Goal: Information Seeking & Learning: Learn about a topic

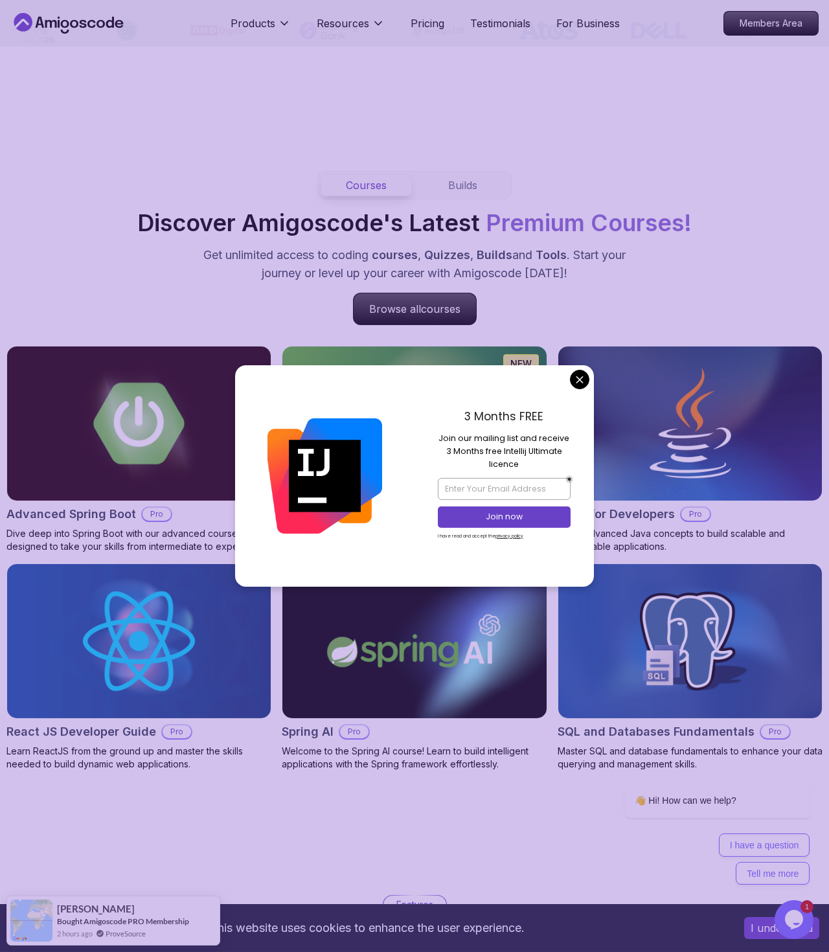
scroll to position [1099, 0]
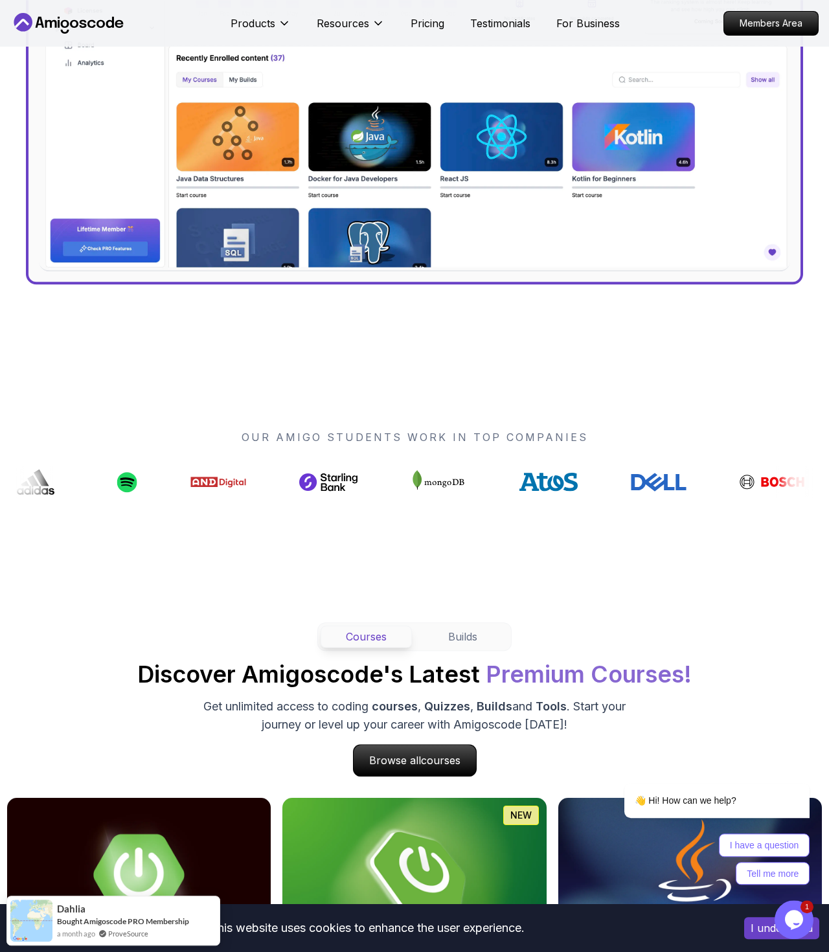
scroll to position [0, 0]
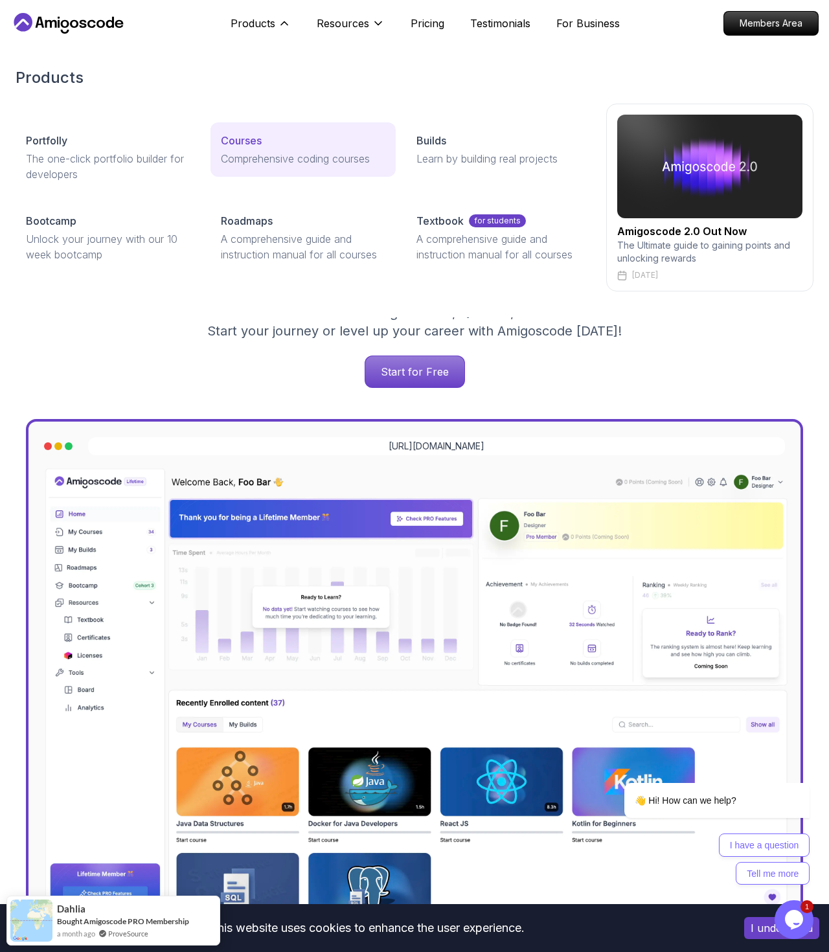
click at [252, 162] on p "Comprehensive coding courses" at bounding box center [303, 159] width 164 height 16
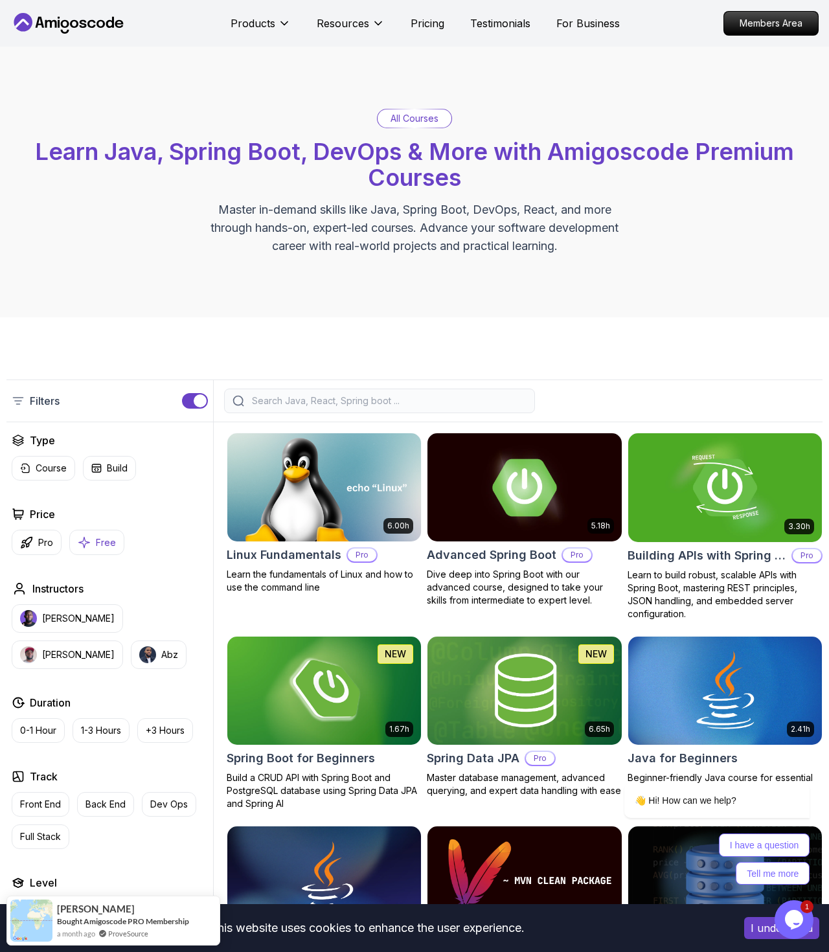
click at [100, 544] on p "Free" at bounding box center [106, 542] width 20 height 13
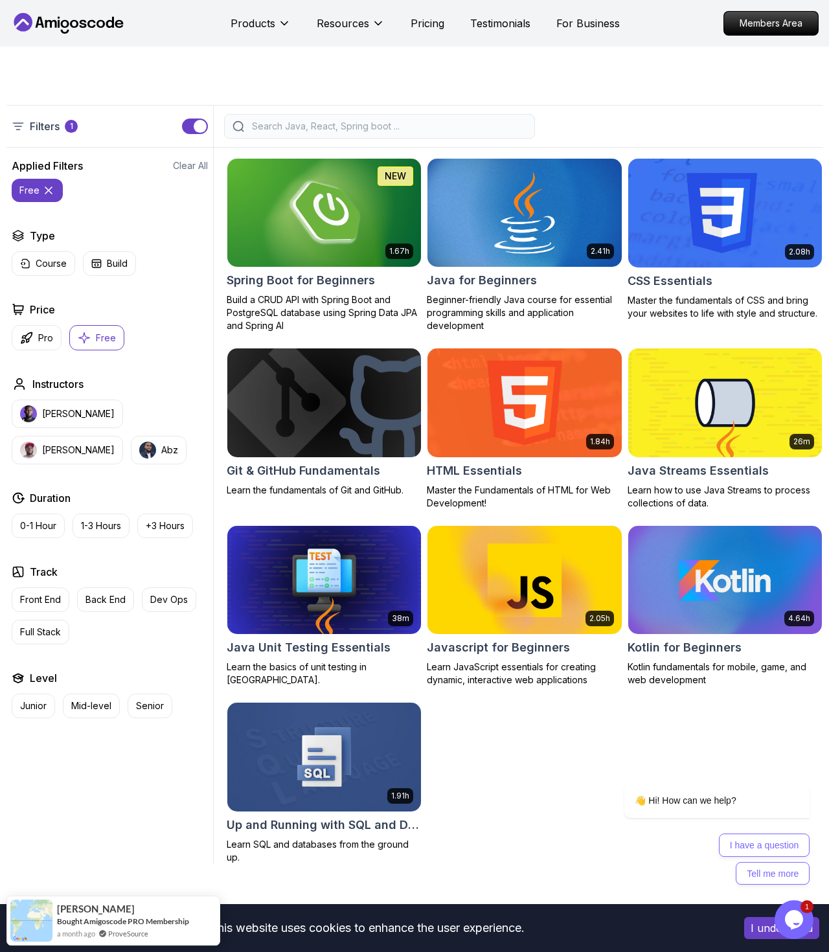
scroll to position [272, 0]
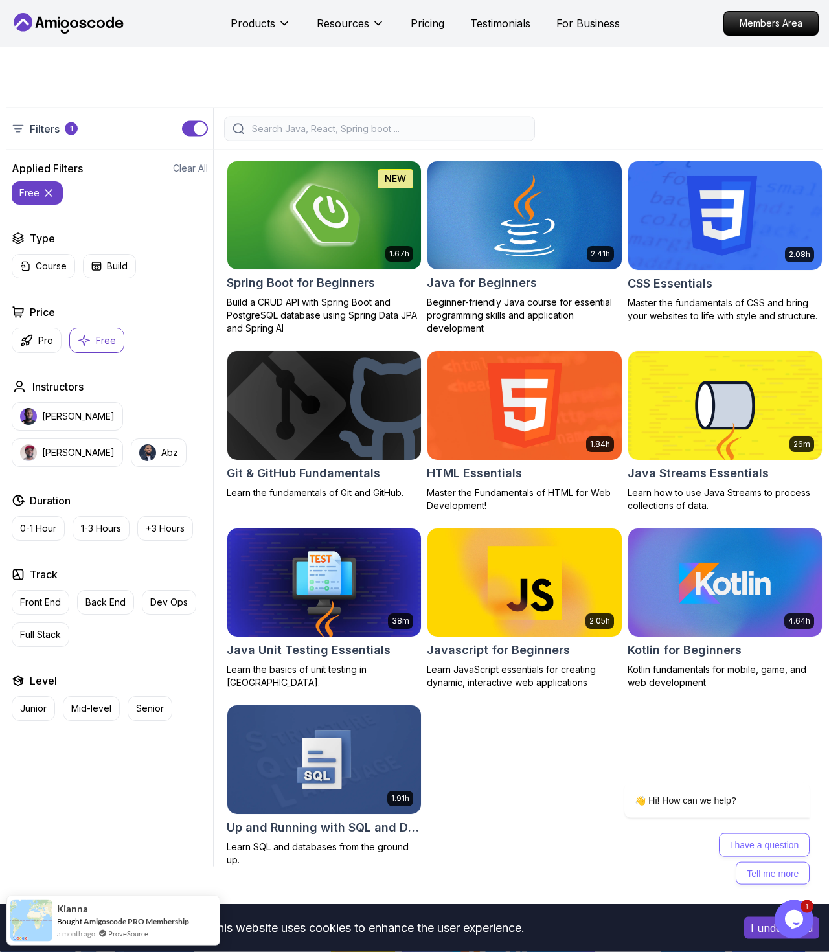
click at [524, 218] on img at bounding box center [524, 216] width 203 height 114
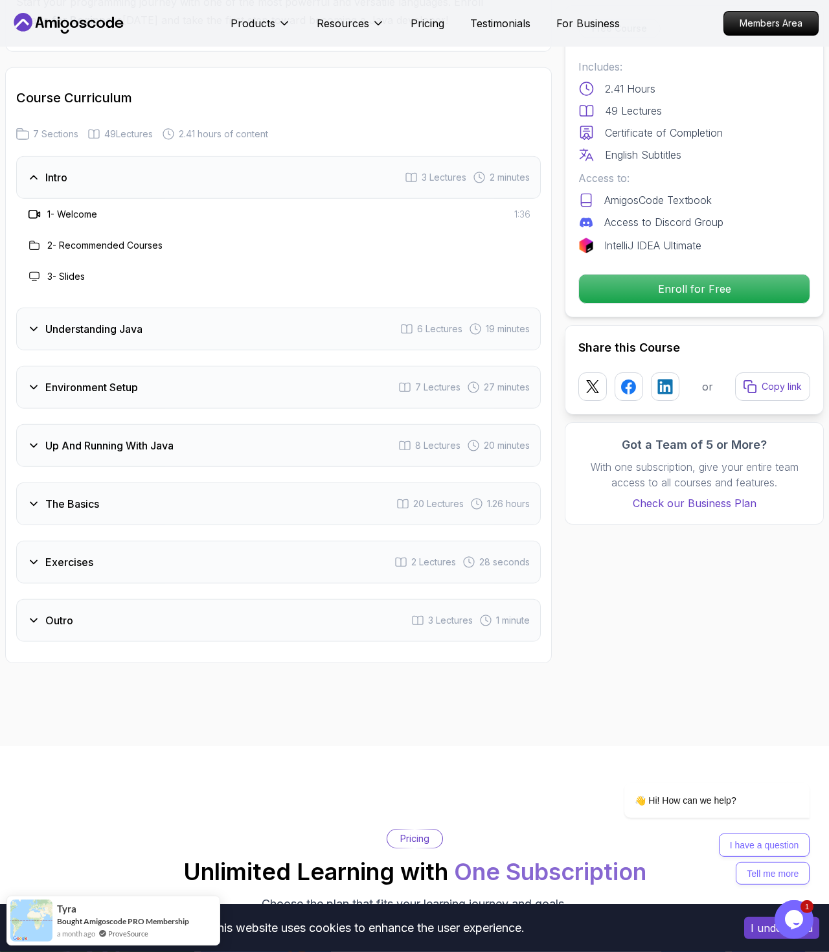
scroll to position [1868, 0]
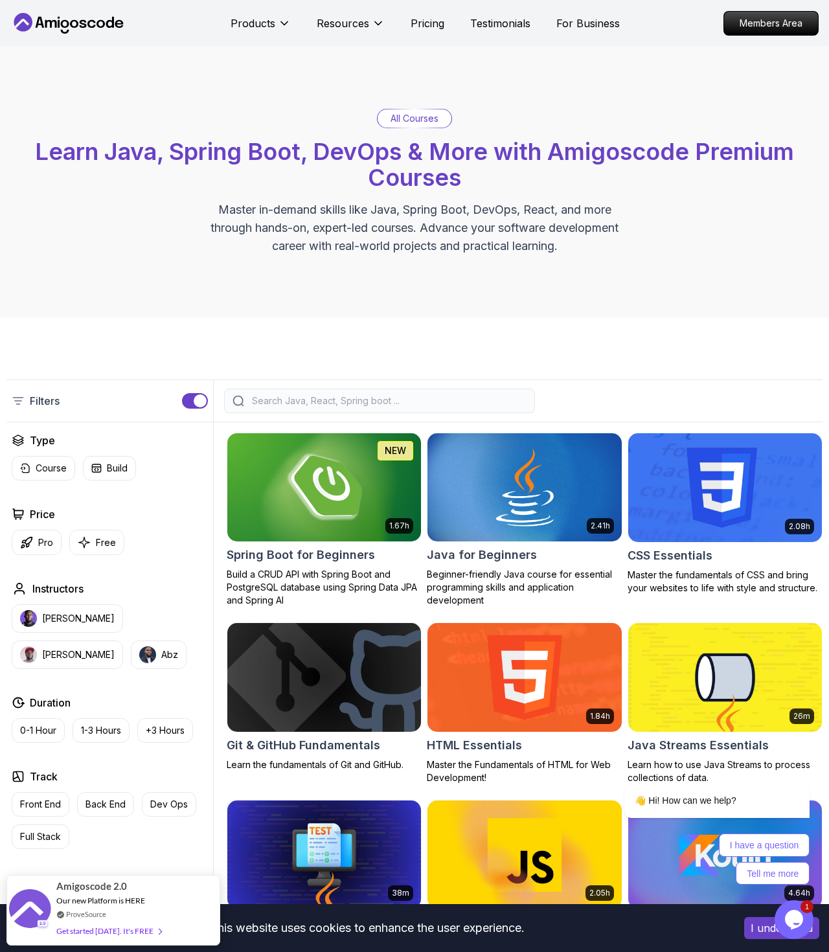
click at [308, 512] on img at bounding box center [324, 488] width 203 height 114
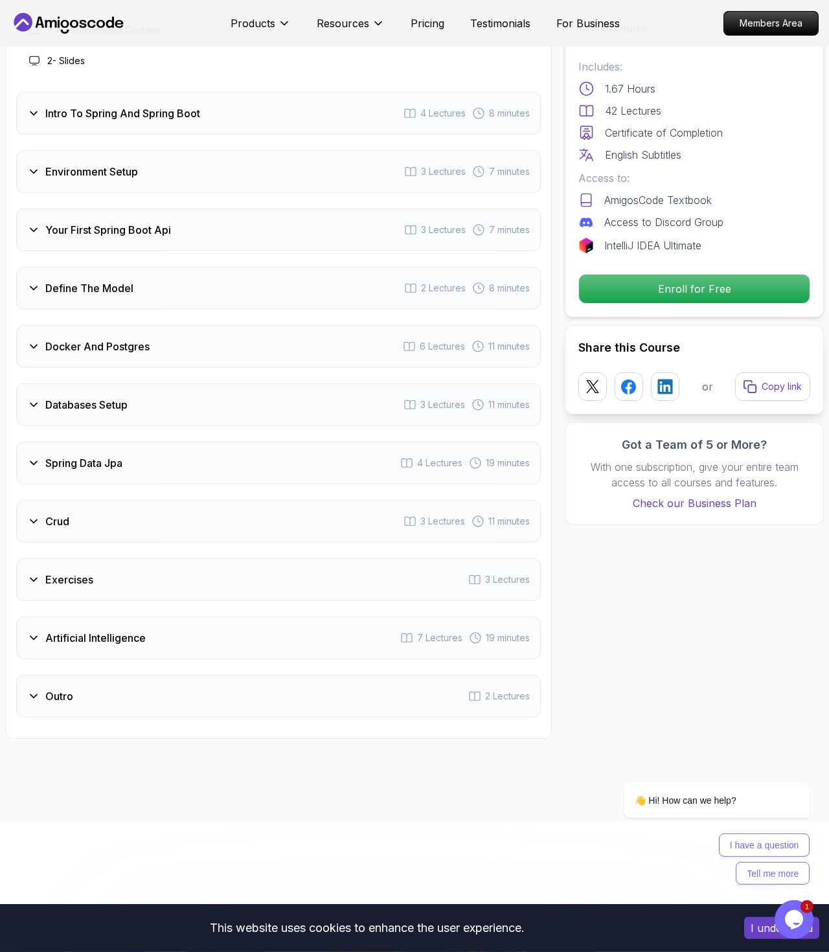
scroll to position [1792, 0]
click at [32, 462] on icon at bounding box center [33, 461] width 6 height 3
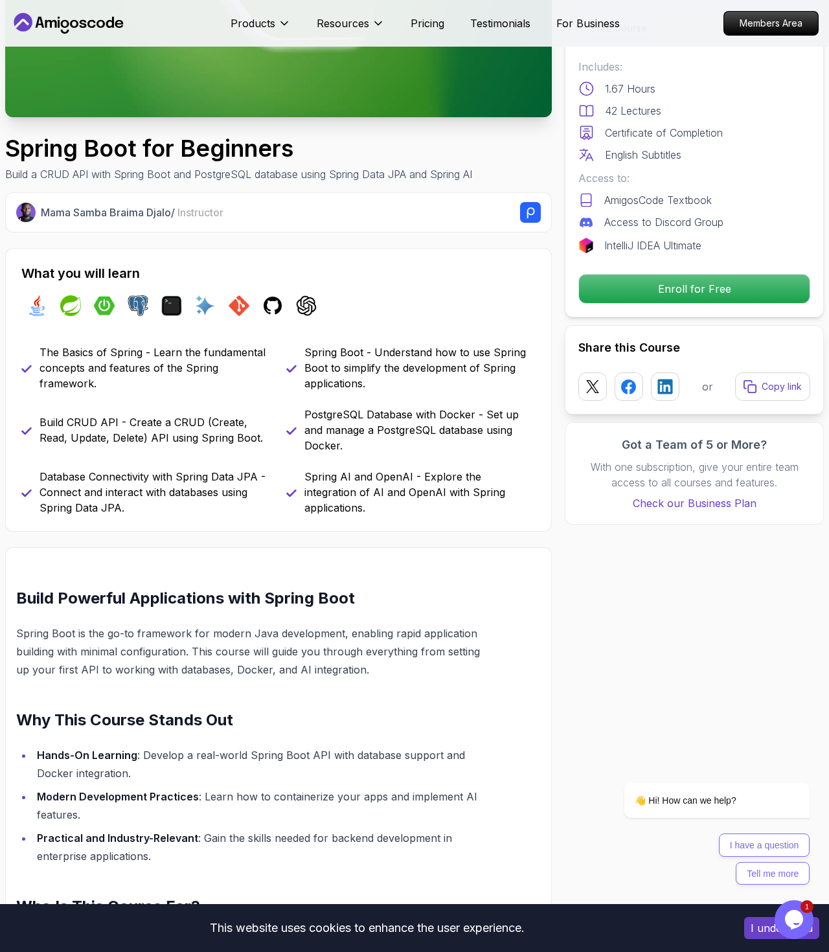
scroll to position [0, 0]
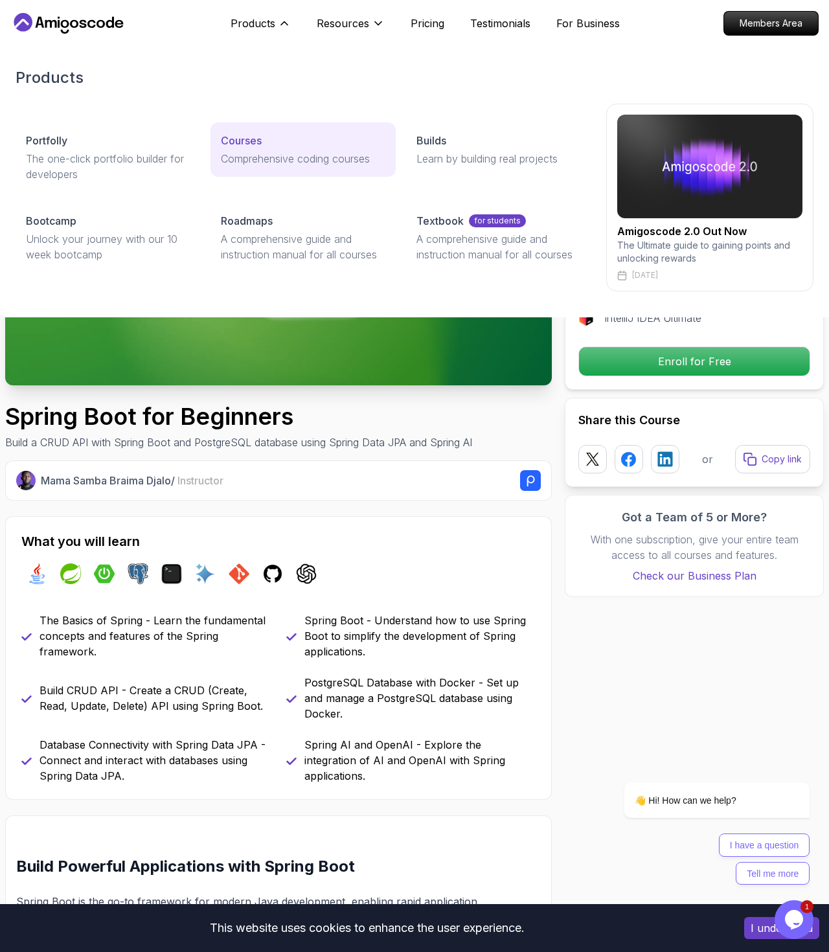
click at [249, 155] on p "Comprehensive coding courses" at bounding box center [303, 159] width 164 height 16
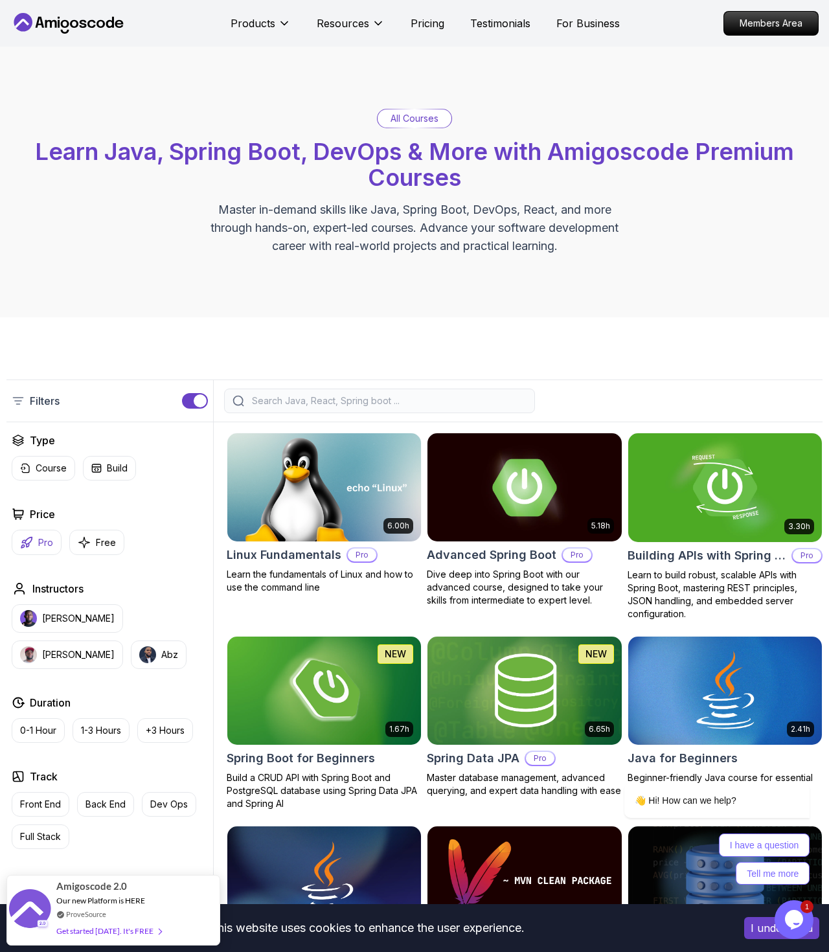
click at [34, 537] on button "Pro" at bounding box center [37, 542] width 50 height 25
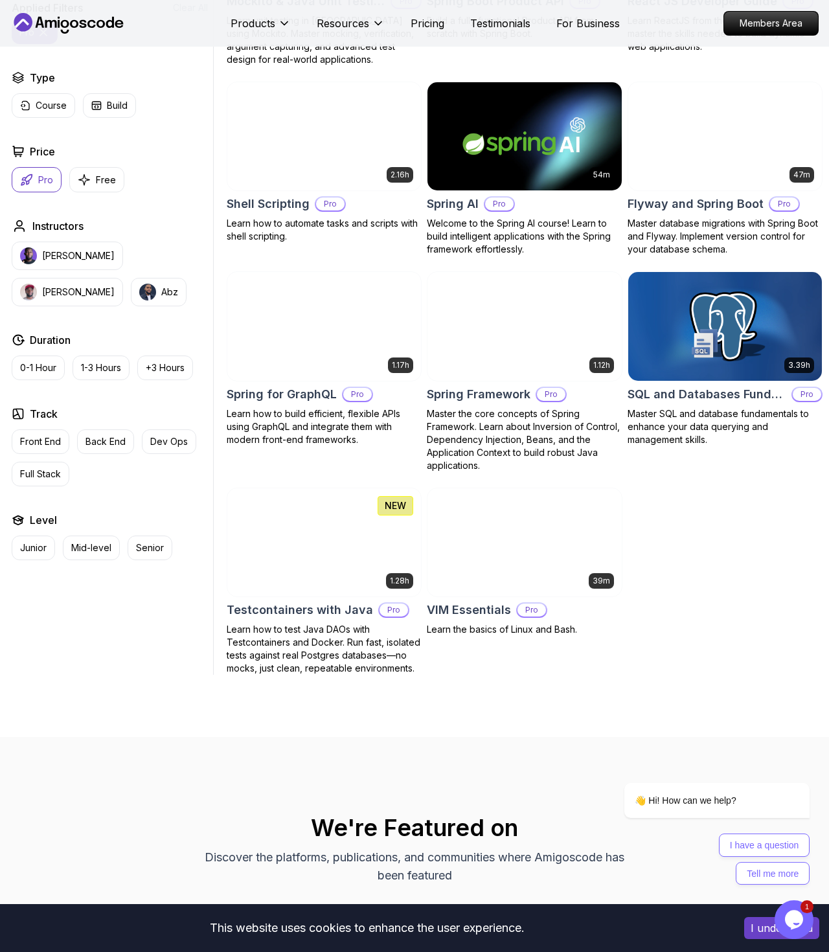
scroll to position [2295, 0]
